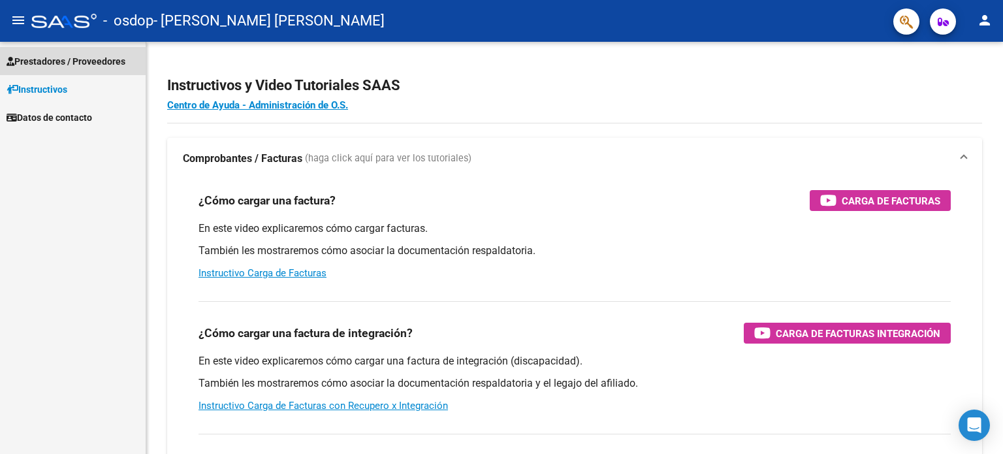
click at [53, 61] on span "Prestadores / Proveedores" at bounding box center [66, 61] width 119 height 14
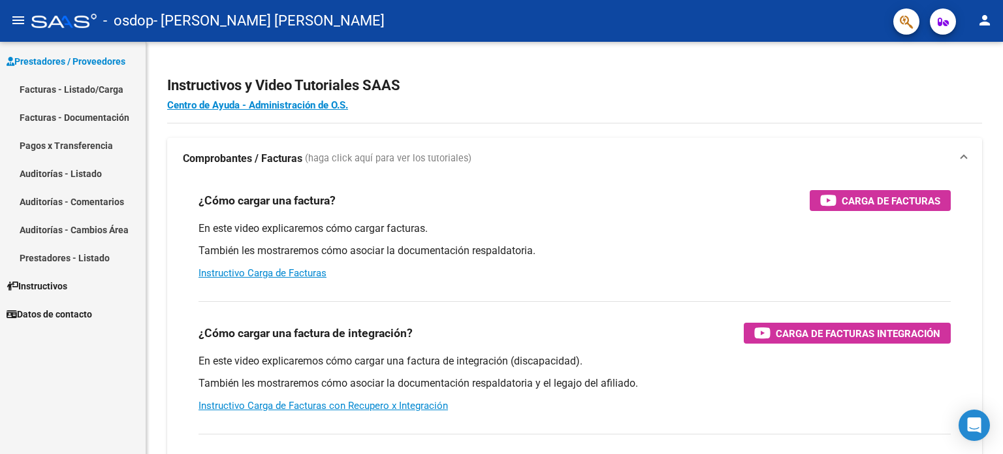
click at [48, 88] on link "Facturas - Listado/Carga" at bounding box center [73, 89] width 146 height 28
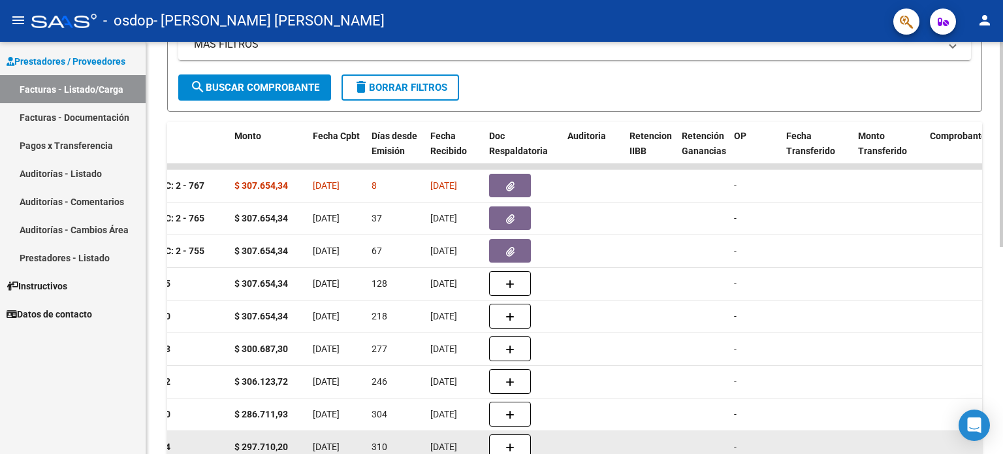
scroll to position [286, 0]
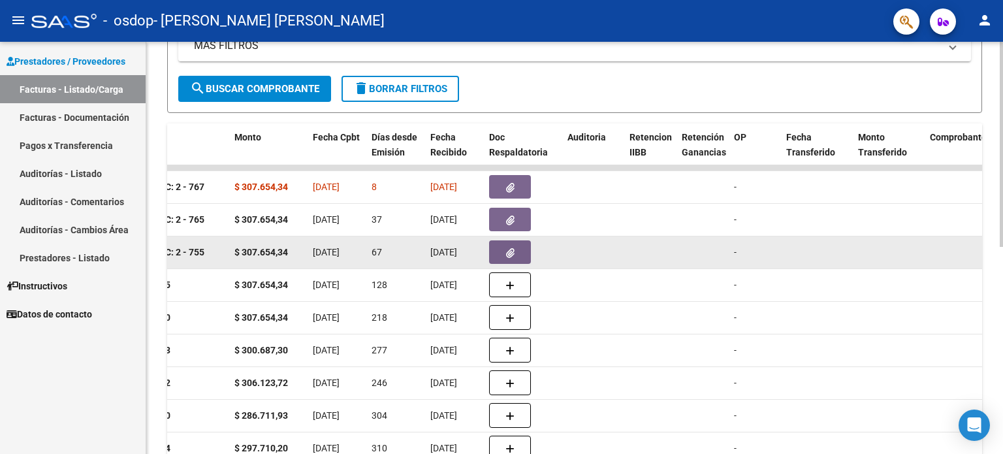
click at [517, 250] on button "button" at bounding box center [510, 252] width 42 height 24
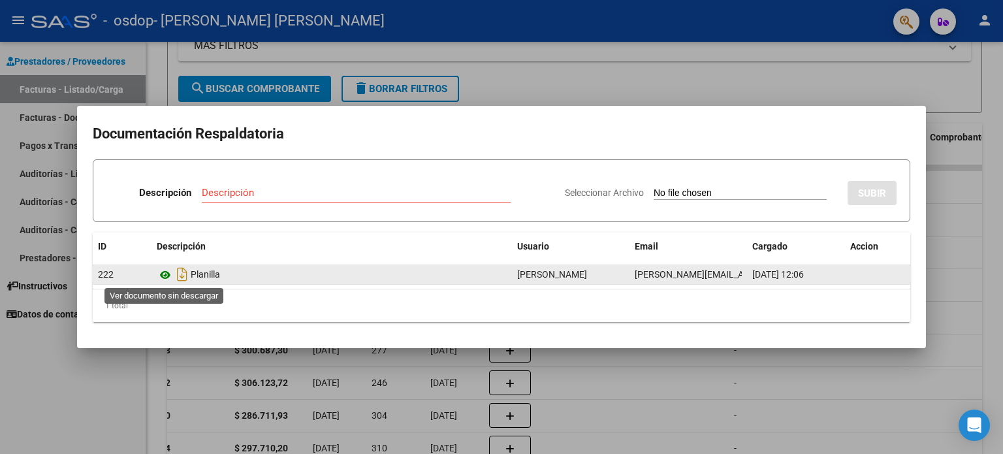
click at [166, 274] on icon at bounding box center [165, 275] width 17 height 16
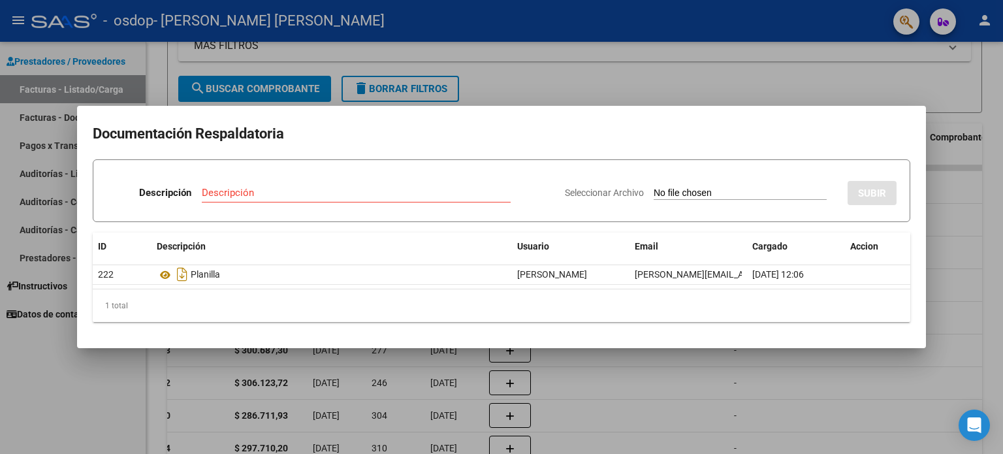
click at [41, 117] on div at bounding box center [501, 227] width 1003 height 454
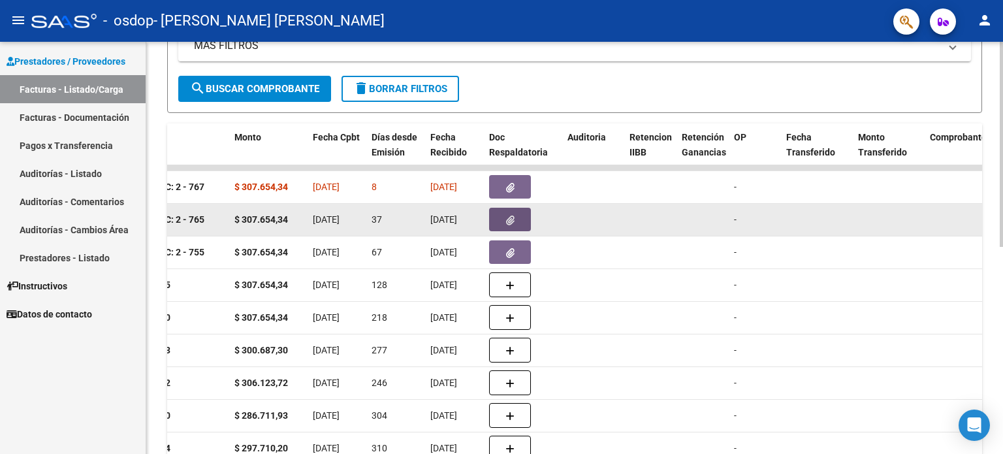
click at [508, 223] on icon "button" at bounding box center [510, 220] width 8 height 10
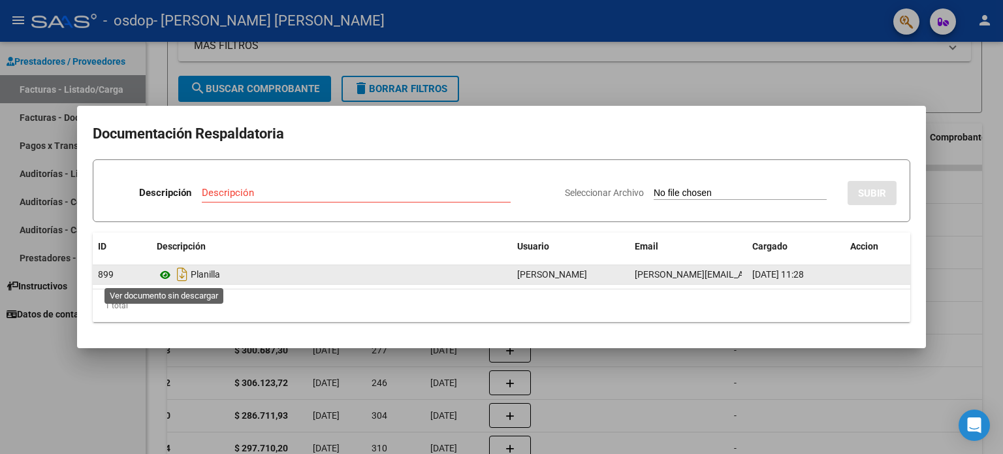
click at [165, 274] on icon at bounding box center [165, 275] width 17 height 16
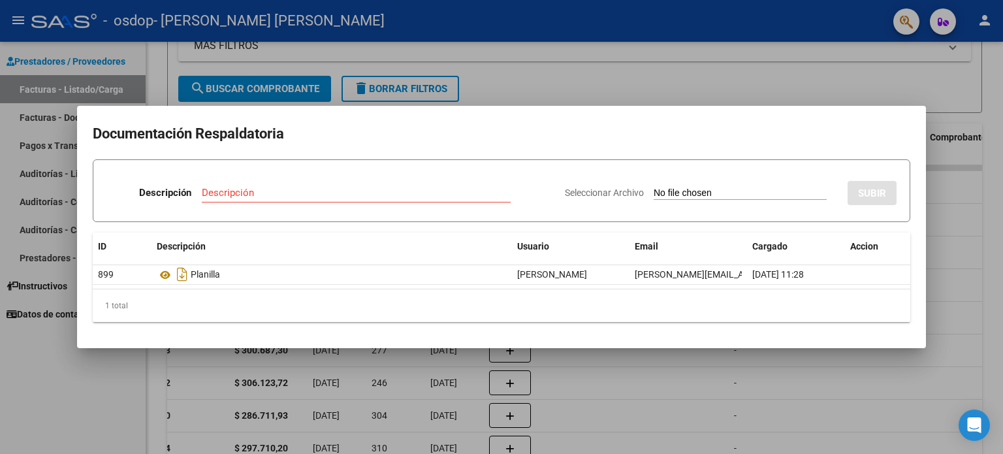
click at [657, 189] on input "Seleccionar Archivo" at bounding box center [740, 193] width 173 height 12
click at [666, 195] on input "Seleccionar Archivo" at bounding box center [740, 193] width 173 height 12
type input "C:\fakepath\planilla junio Santy.pdf"
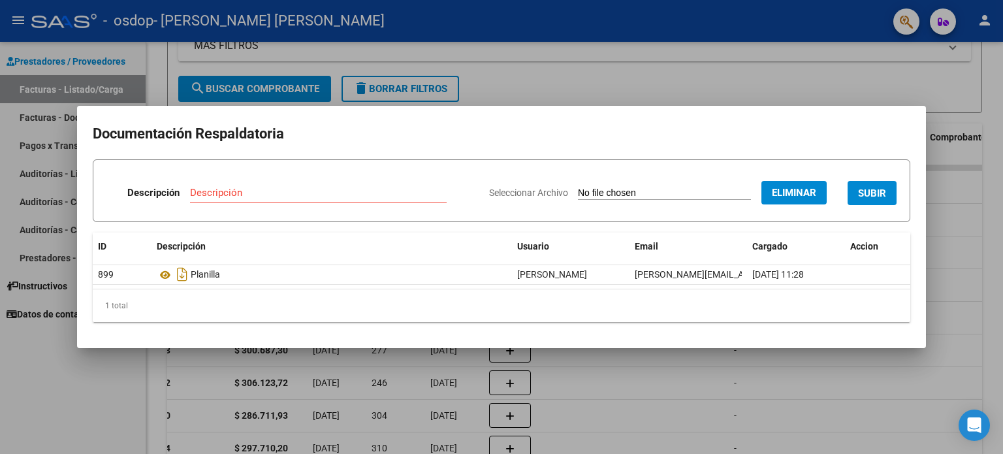
click at [876, 194] on span "SUBIR" at bounding box center [872, 193] width 28 height 12
click at [219, 191] on input "Descripción" at bounding box center [272, 193] width 207 height 12
type input "Planilla"
click at [868, 192] on span "SUBIR" at bounding box center [872, 193] width 28 height 12
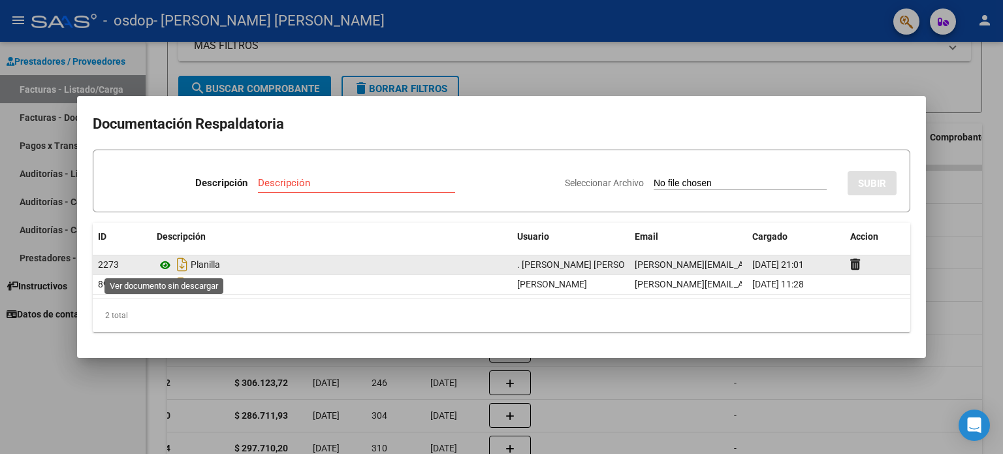
click at [166, 264] on icon at bounding box center [165, 265] width 17 height 16
